Goal: Information Seeking & Learning: Learn about a topic

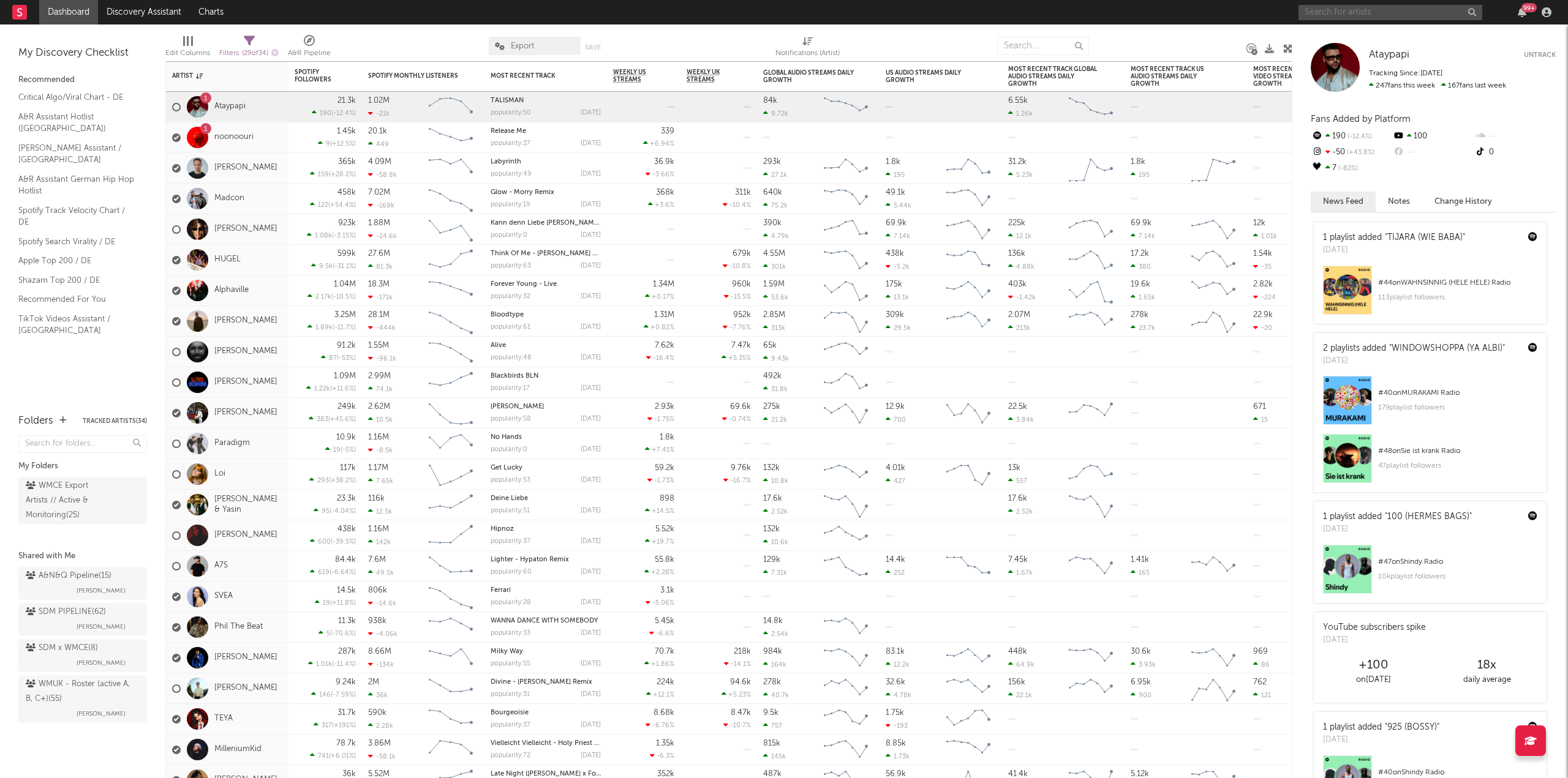
click at [1395, 5] on input "text" at bounding box center [1390, 12] width 184 height 16
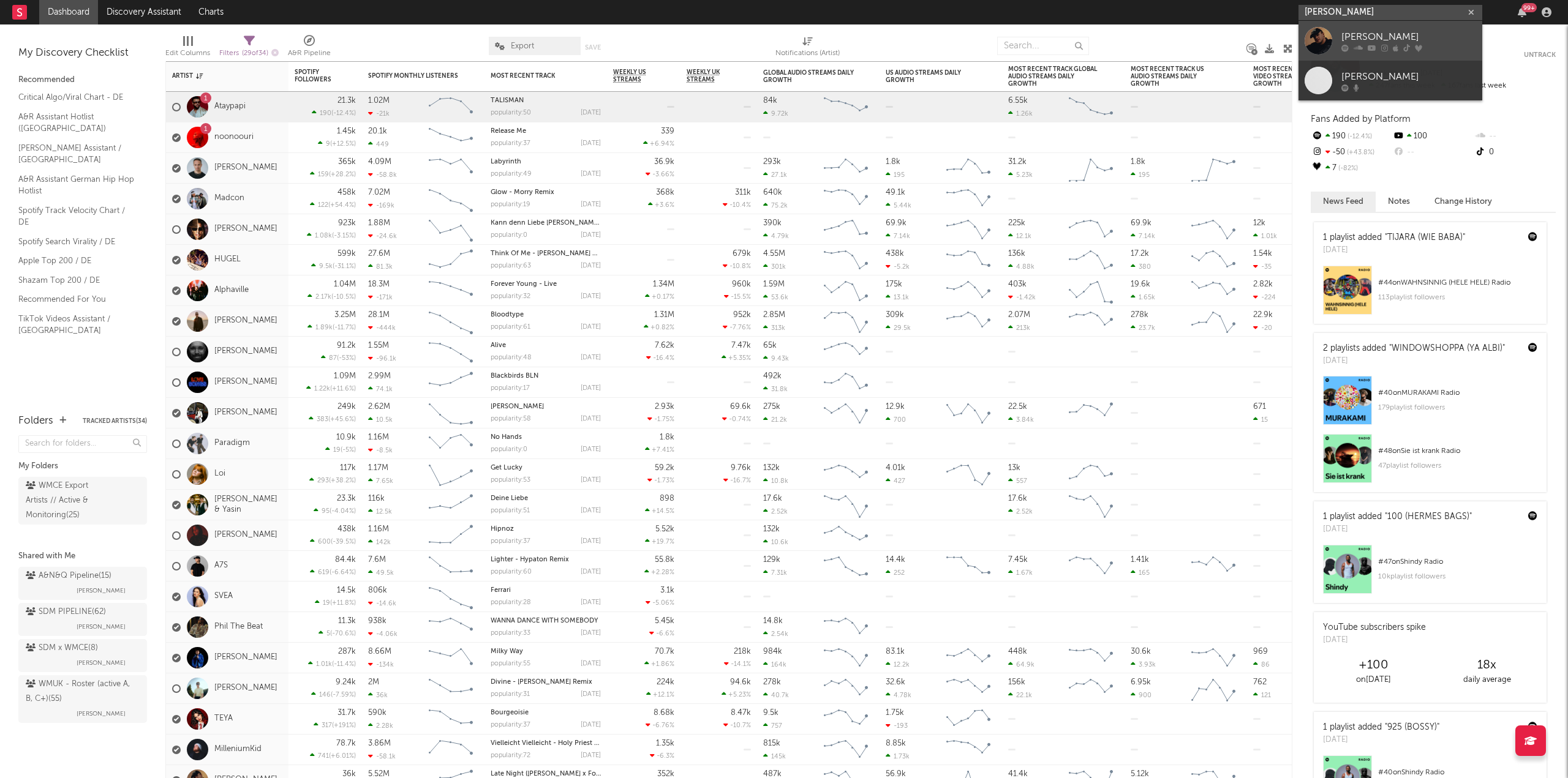
type input "[PERSON_NAME]"
click at [1421, 41] on div "[PERSON_NAME]" at bounding box center [1409, 37] width 135 height 15
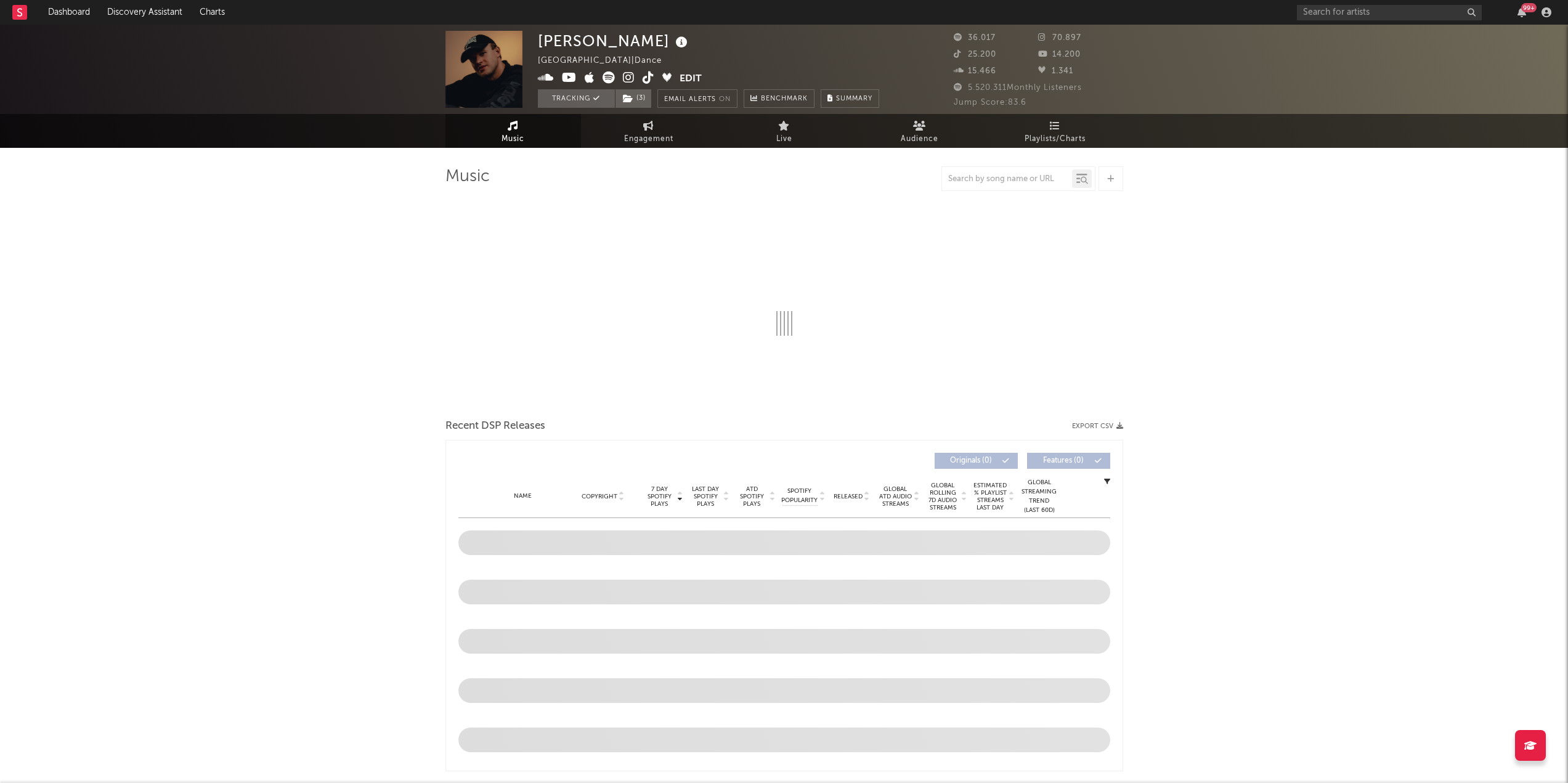
select select "6m"
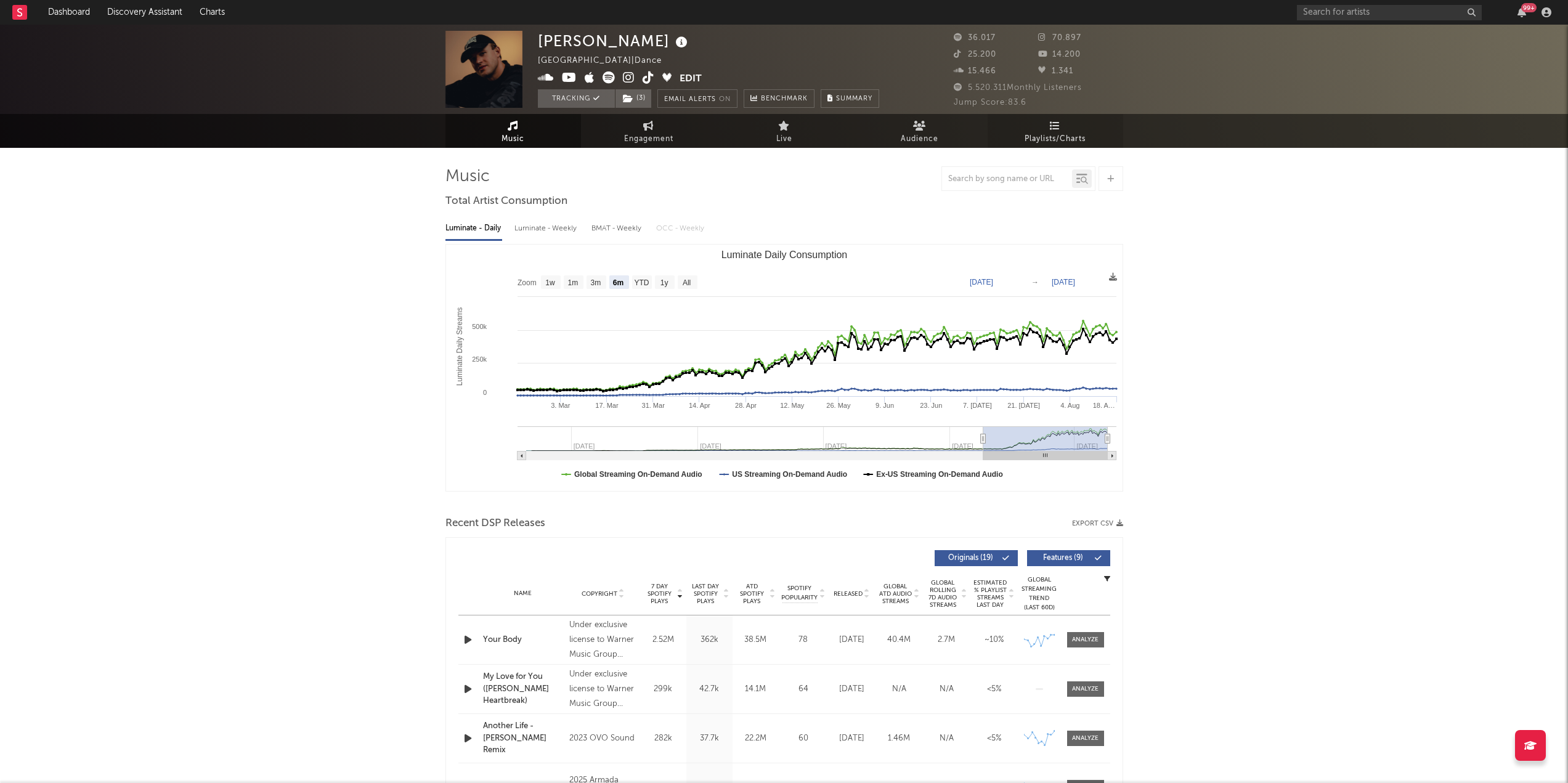
click at [1052, 134] on span "Playlists/Charts" at bounding box center [1055, 139] width 61 height 15
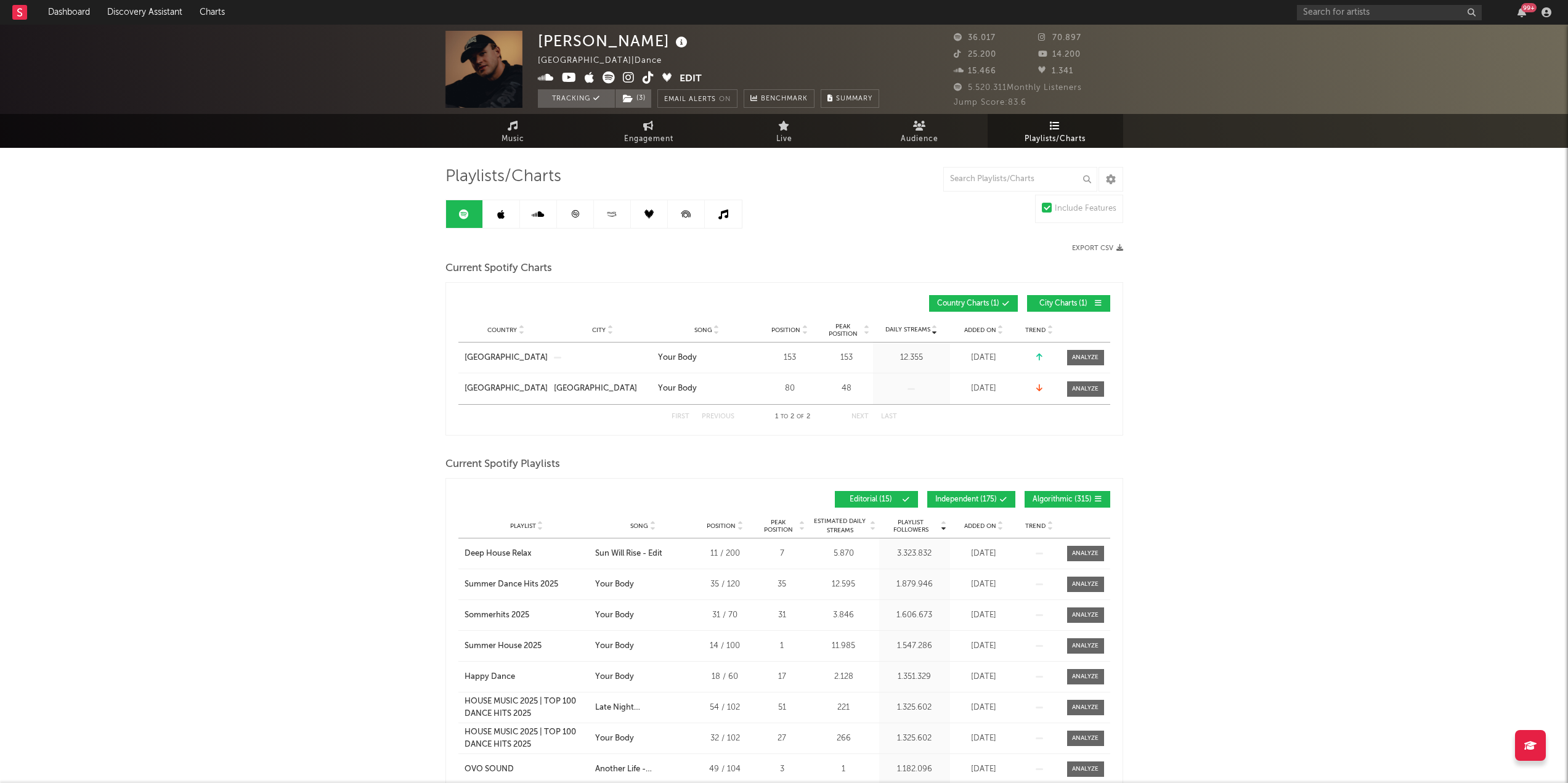
click at [1042, 294] on div "Country City Song Position Peak Position Added On Trend Position Daily Streams …" at bounding box center [784, 304] width 652 height 29
click at [1051, 300] on span "City Charts ( 1 )" at bounding box center [1064, 304] width 56 height 8
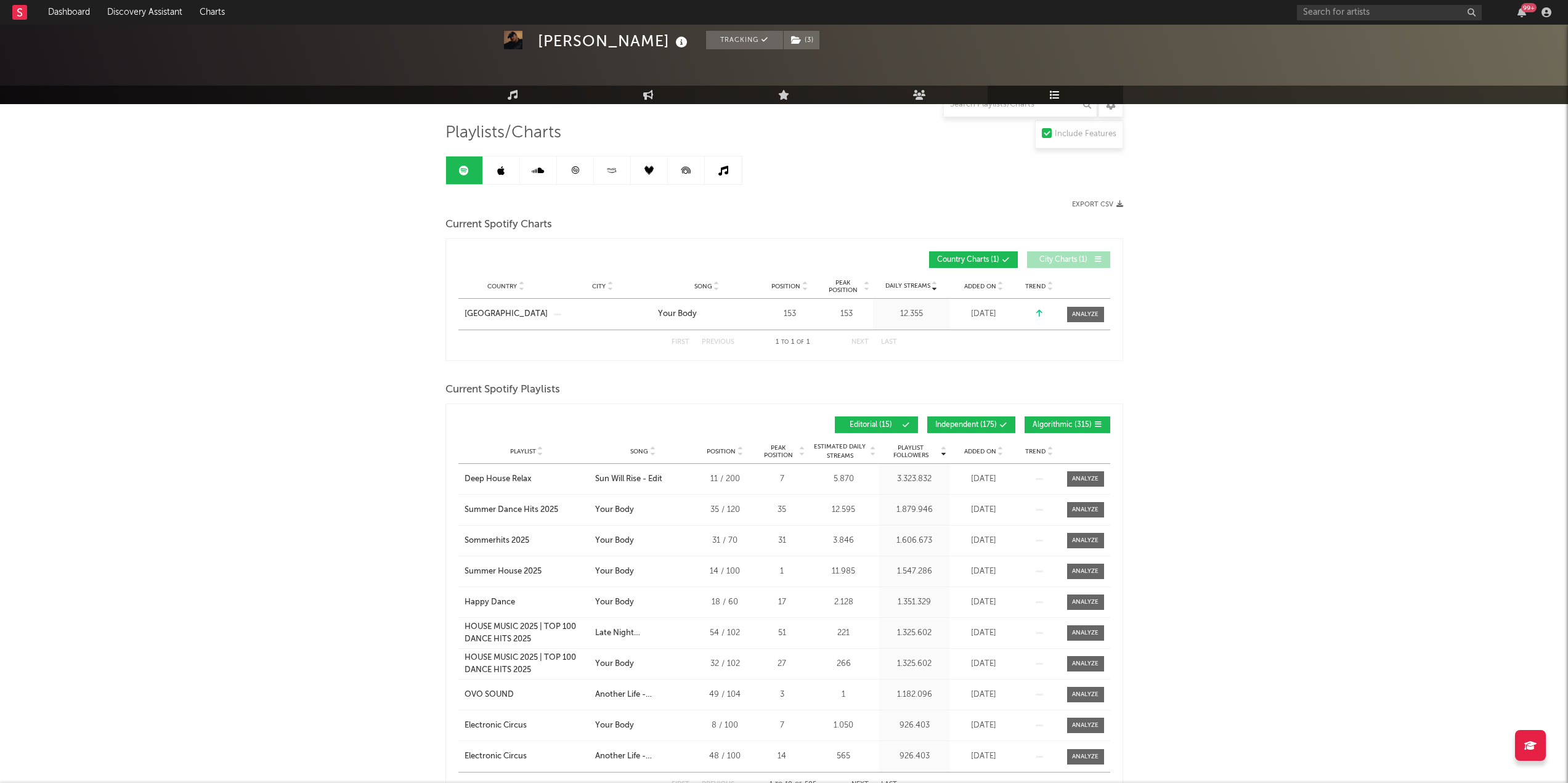
scroll to position [123, 0]
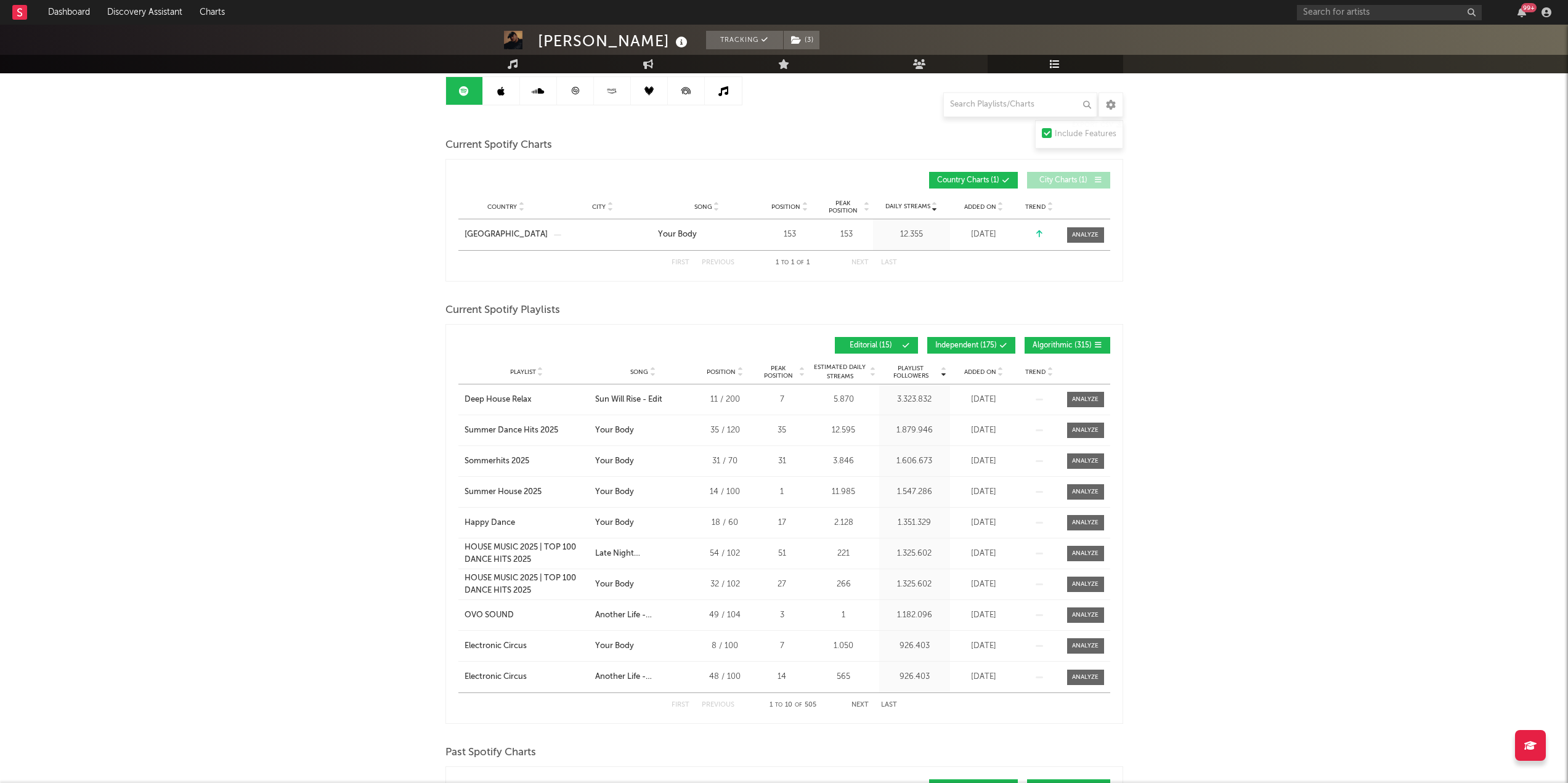
click at [953, 337] on button "Independent ( 175 )" at bounding box center [971, 345] width 88 height 17
click at [1064, 335] on div "Playlist Followers Playlist Song Position Peak Position Playlist Followers Adde…" at bounding box center [784, 345] width 652 height 29
click at [1062, 342] on span "Algorithmic ( 315 )" at bounding box center [1062, 346] width 59 height 8
click at [984, 344] on span "Independent ( 175 )" at bounding box center [966, 346] width 61 height 8
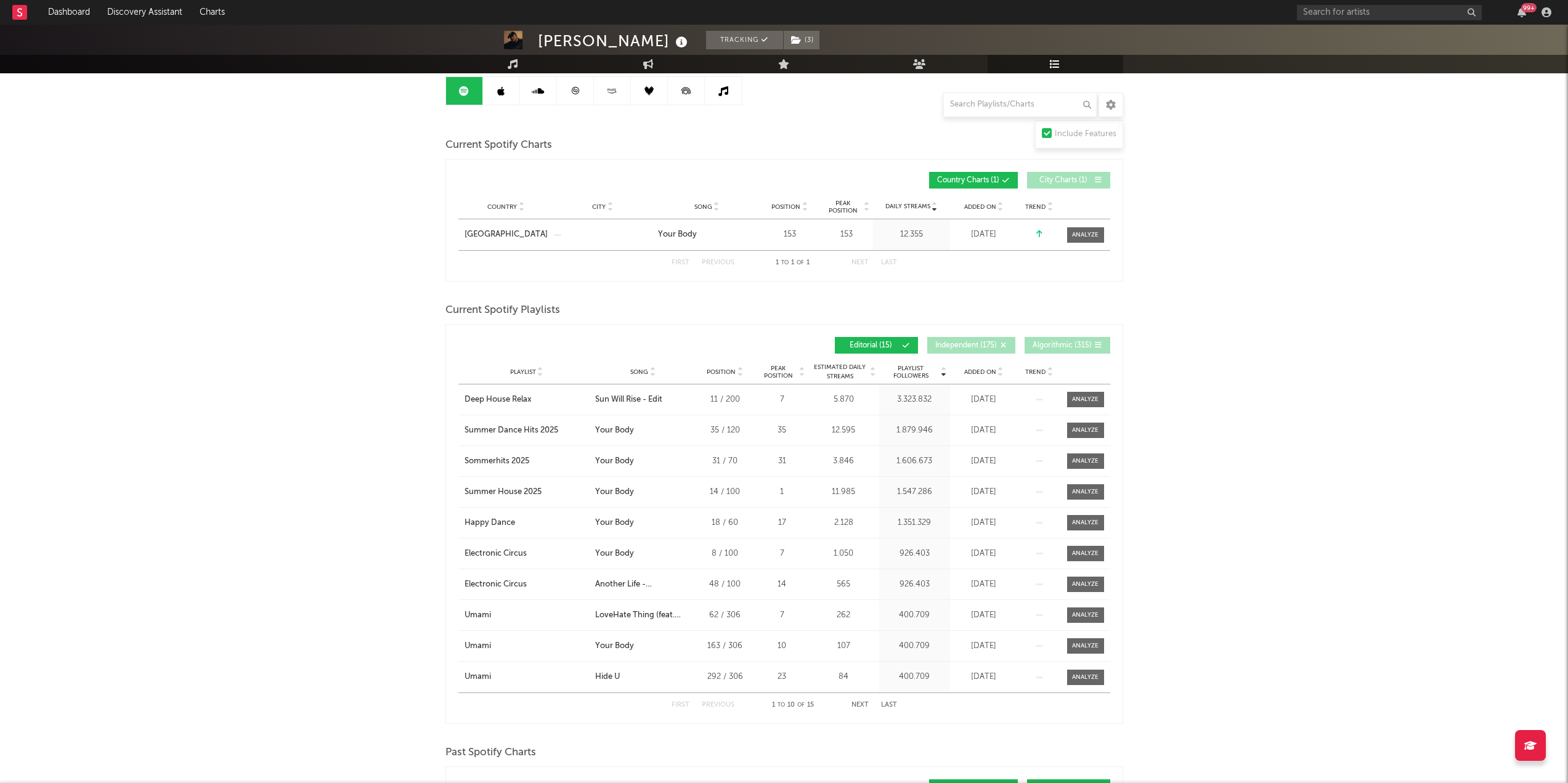
click at [993, 372] on span "Added On" at bounding box center [980, 372] width 32 height 8
click at [994, 105] on input "text" at bounding box center [1021, 104] width 154 height 24
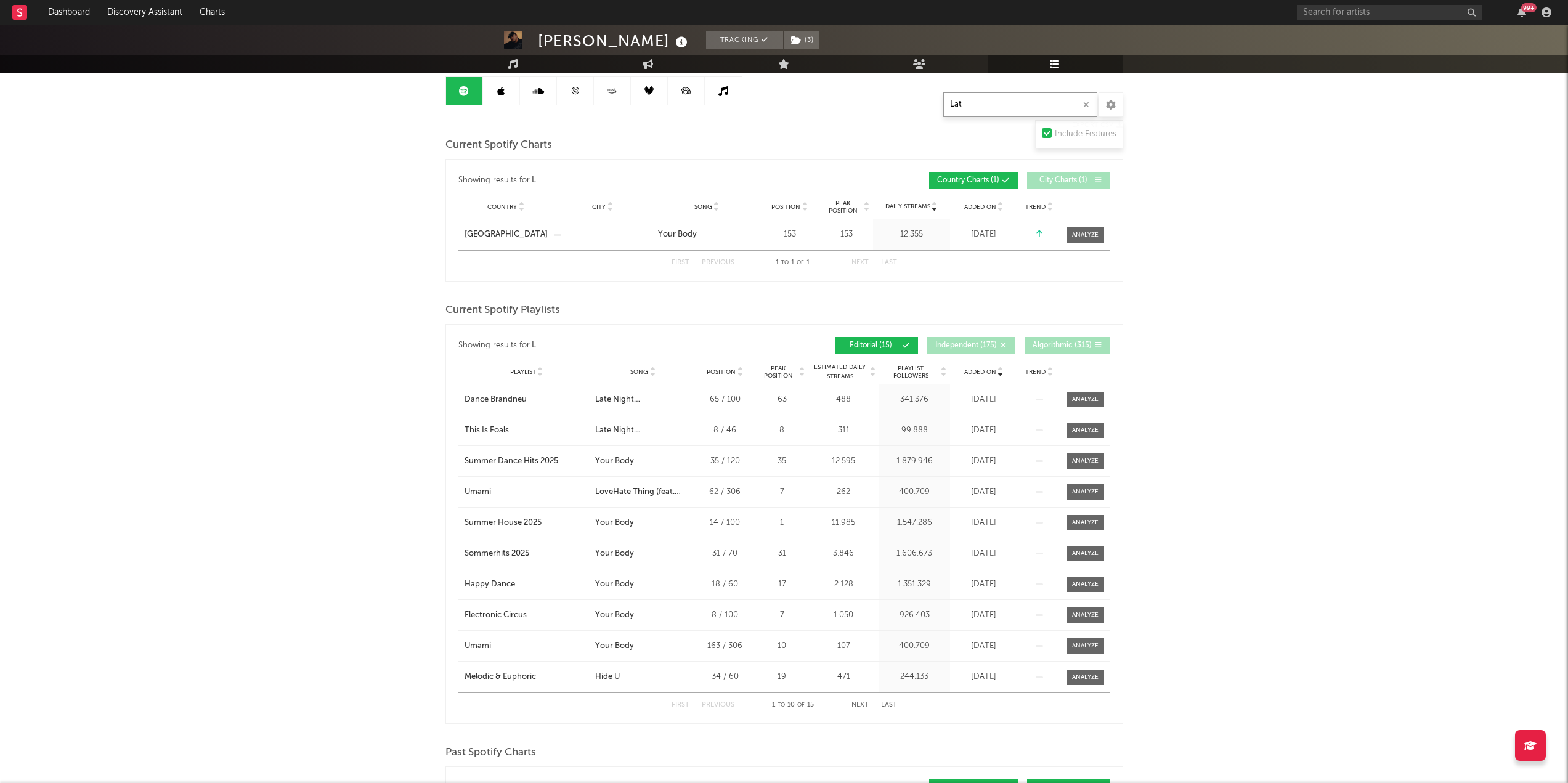
type input "Late"
